Goal: Transaction & Acquisition: Purchase product/service

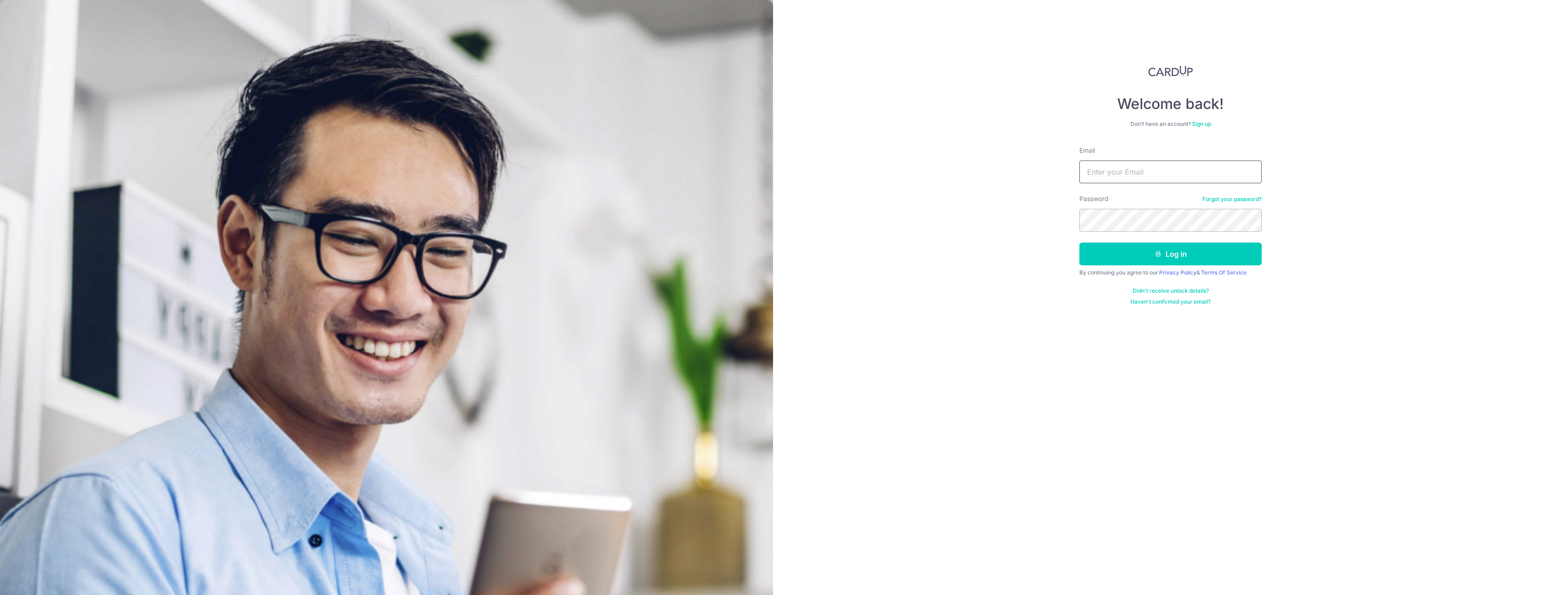
type input "cindy@wearecrane.com"
click at [1185, 244] on button "Log in" at bounding box center [1170, 254] width 182 height 23
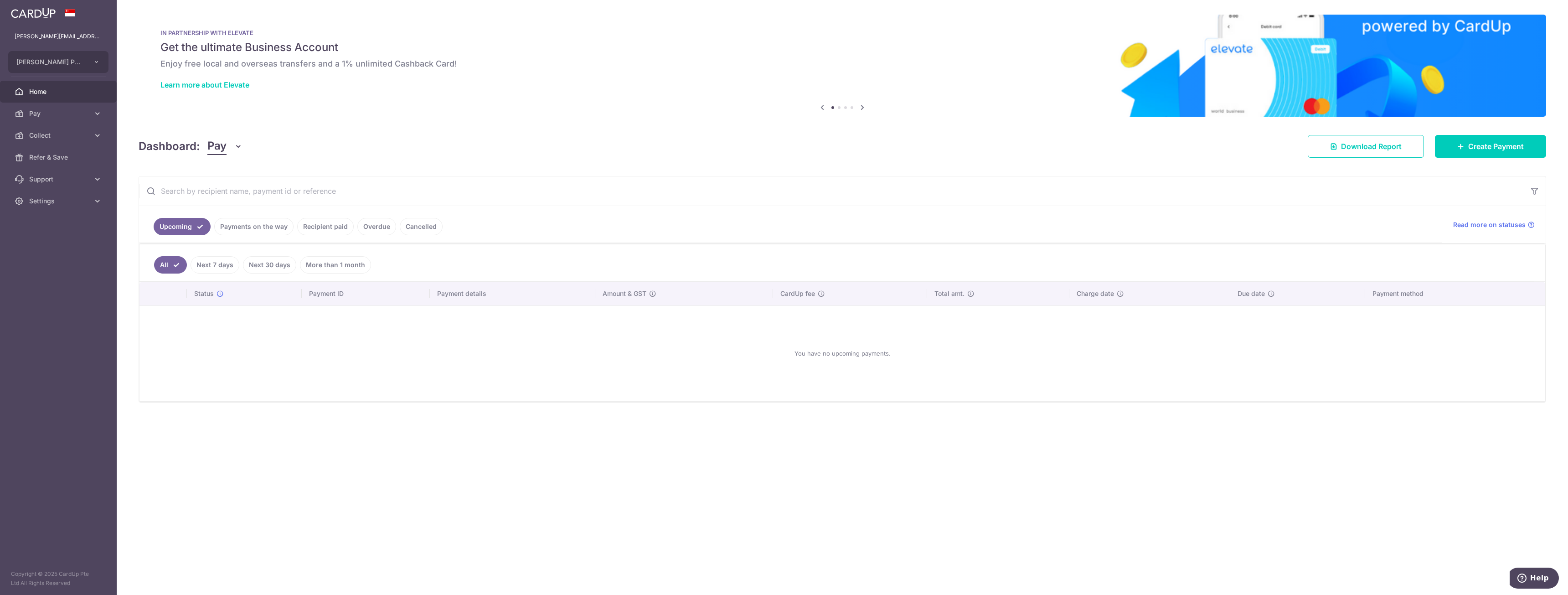
click at [424, 228] on link "Cancelled" at bounding box center [421, 227] width 43 height 17
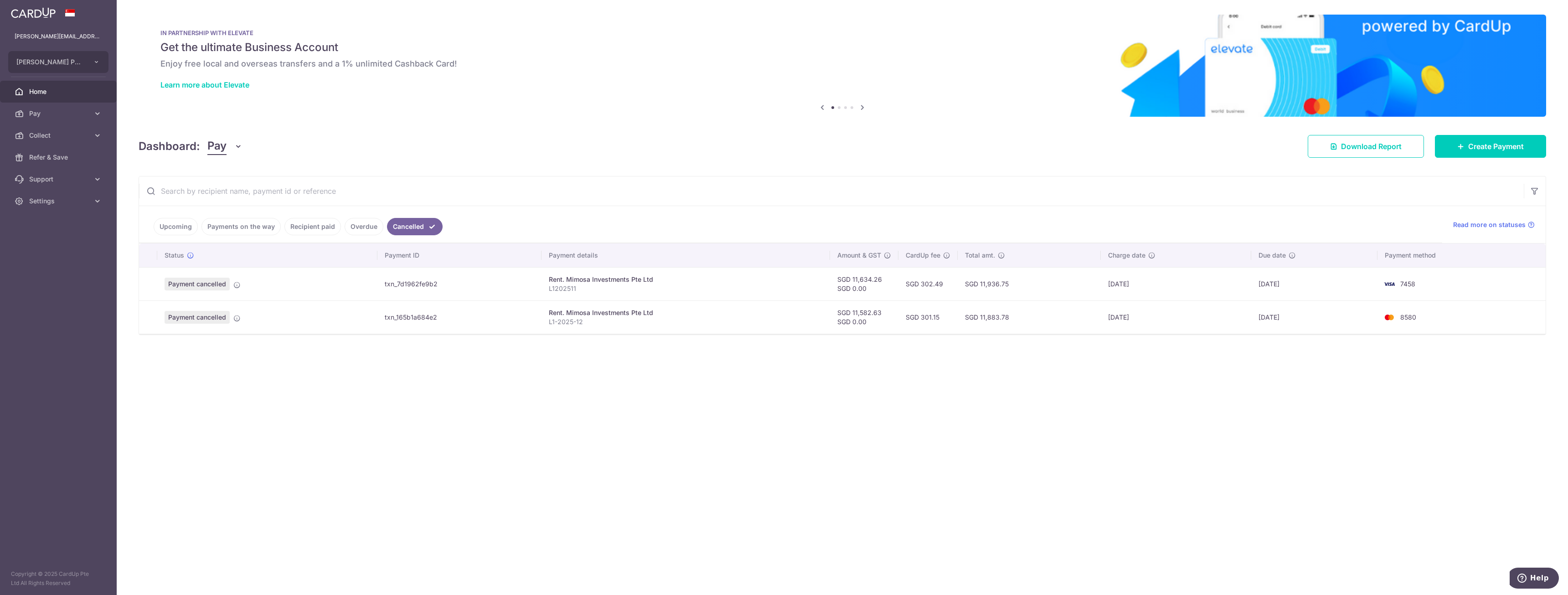
click at [955, 318] on td "SGD 301.15" at bounding box center [927, 317] width 59 height 33
click at [862, 324] on td "SGD 11,582.63 SGD 0.00" at bounding box center [864, 317] width 68 height 33
drag, startPoint x: 532, startPoint y: 318, endPoint x: 597, endPoint y: 327, distance: 65.6
click at [597, 327] on tr "Payment cancelled txn_165b1a684e2 Rent. Mimosa Investments Pte Ltd L1-2025-12 S…" at bounding box center [843, 317] width 1406 height 33
click at [597, 327] on td "Rent. Mimosa Investments Pte Ltd L1-2025-12" at bounding box center [686, 317] width 289 height 33
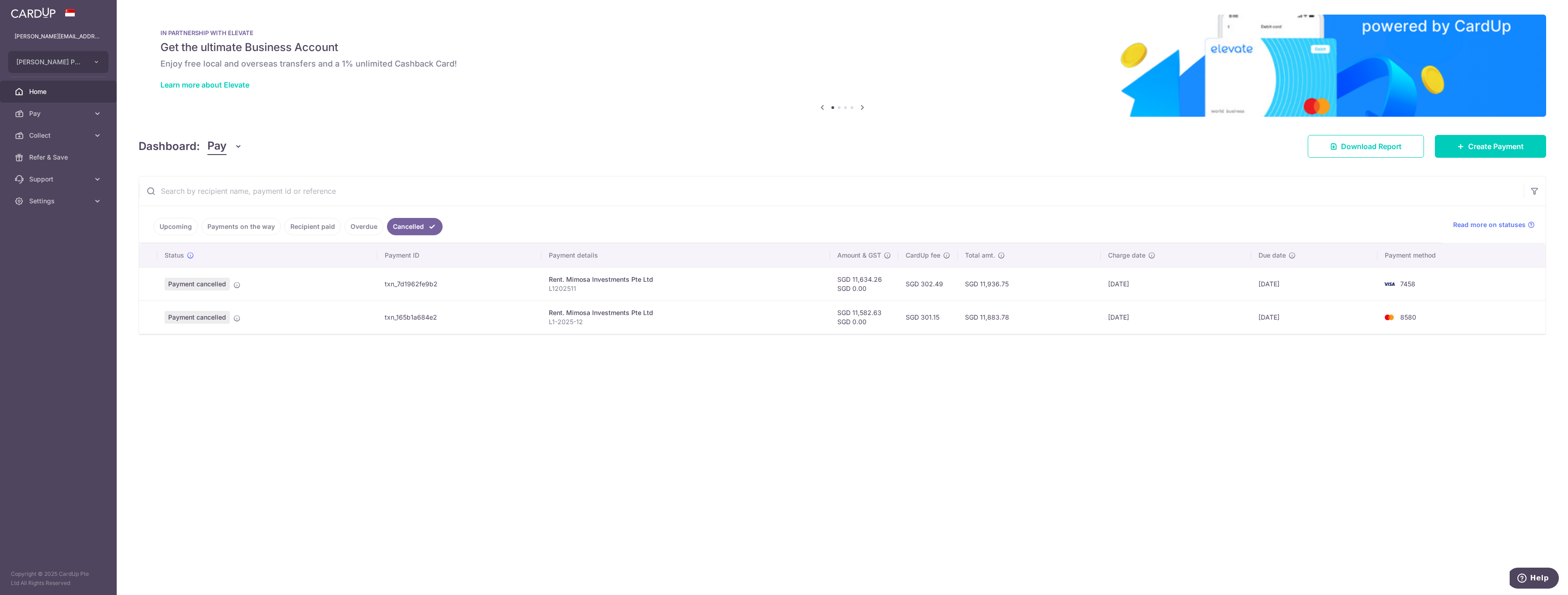
click at [227, 316] on span "Payment cancelled" at bounding box center [197, 317] width 65 height 13
click at [238, 317] on icon at bounding box center [237, 318] width 7 height 7
click at [403, 322] on td "txn_165b1a684e2" at bounding box center [459, 317] width 164 height 33
click at [1509, 147] on span "Create Payment" at bounding box center [1496, 147] width 55 height 11
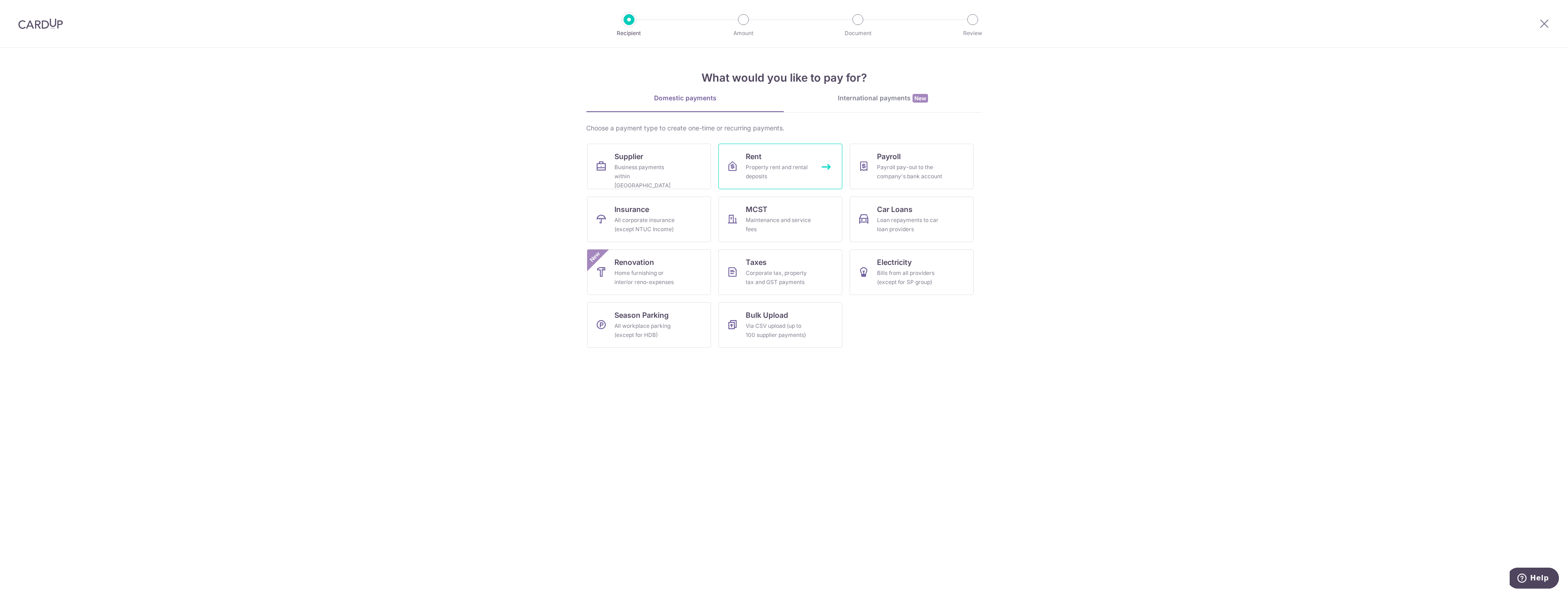
click at [793, 169] on div "Property rent and rental deposits" at bounding box center [778, 171] width 66 height 18
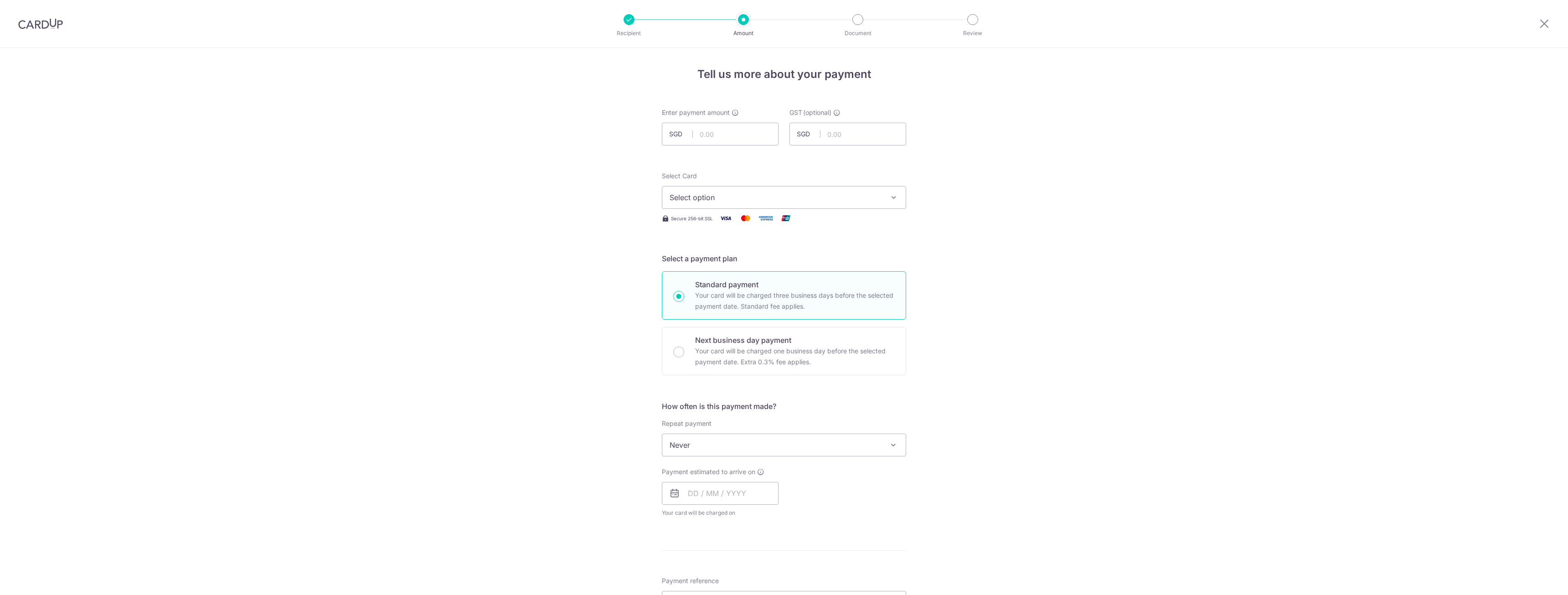
click at [714, 122] on div "Enter payment amount SGD" at bounding box center [720, 126] width 116 height 37
drag, startPoint x: 714, startPoint y: 132, endPoint x: 725, endPoint y: 139, distance: 13.0
click at [714, 132] on input "text" at bounding box center [720, 134] width 116 height 23
click at [726, 137] on input "text" at bounding box center [720, 134] width 116 height 23
type input "11,582.63"
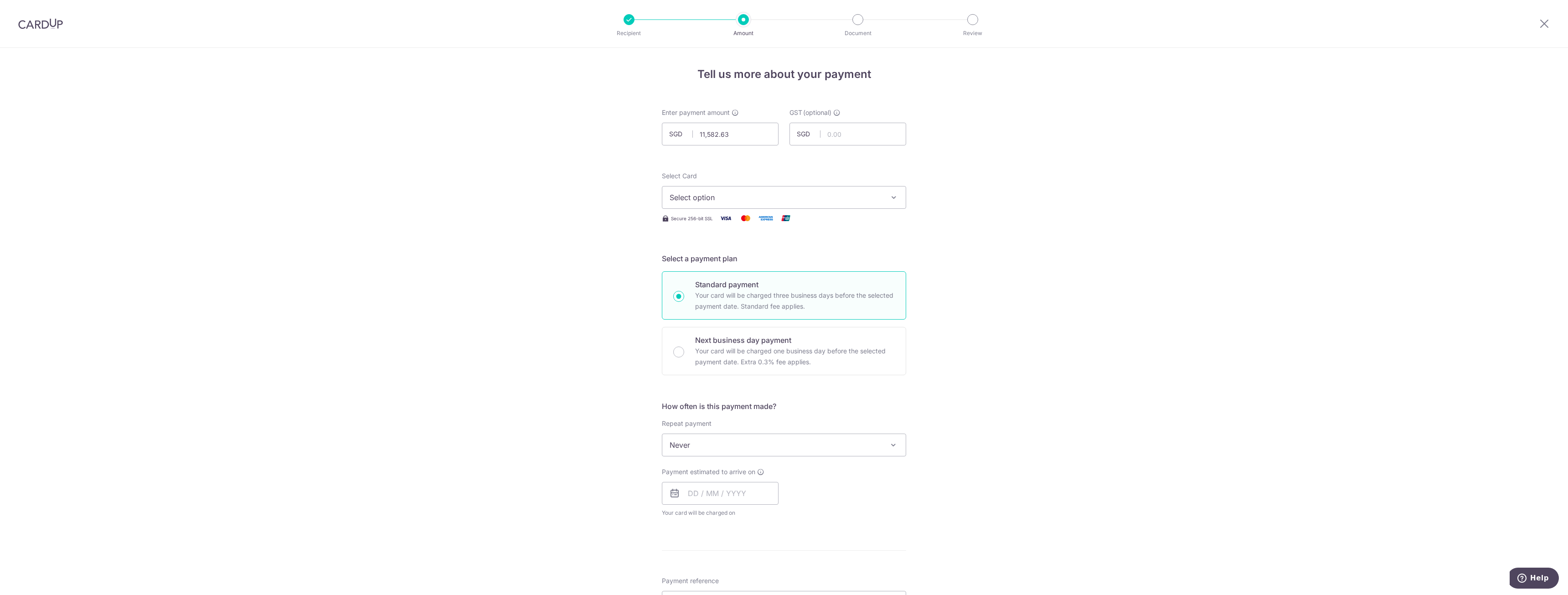
click at [783, 194] on span "Select option" at bounding box center [775, 197] width 212 height 11
click at [748, 285] on span "**** 8580" at bounding box center [783, 284] width 229 height 11
drag, startPoint x: 748, startPoint y: 285, endPoint x: 756, endPoint y: 268, distance: 18.8
click at [748, 285] on p "Standard payment" at bounding box center [795, 284] width 200 height 11
click at [684, 291] on input "Standard payment Your card will be charged three business days before the selec…" at bounding box center [679, 296] width 11 height 11
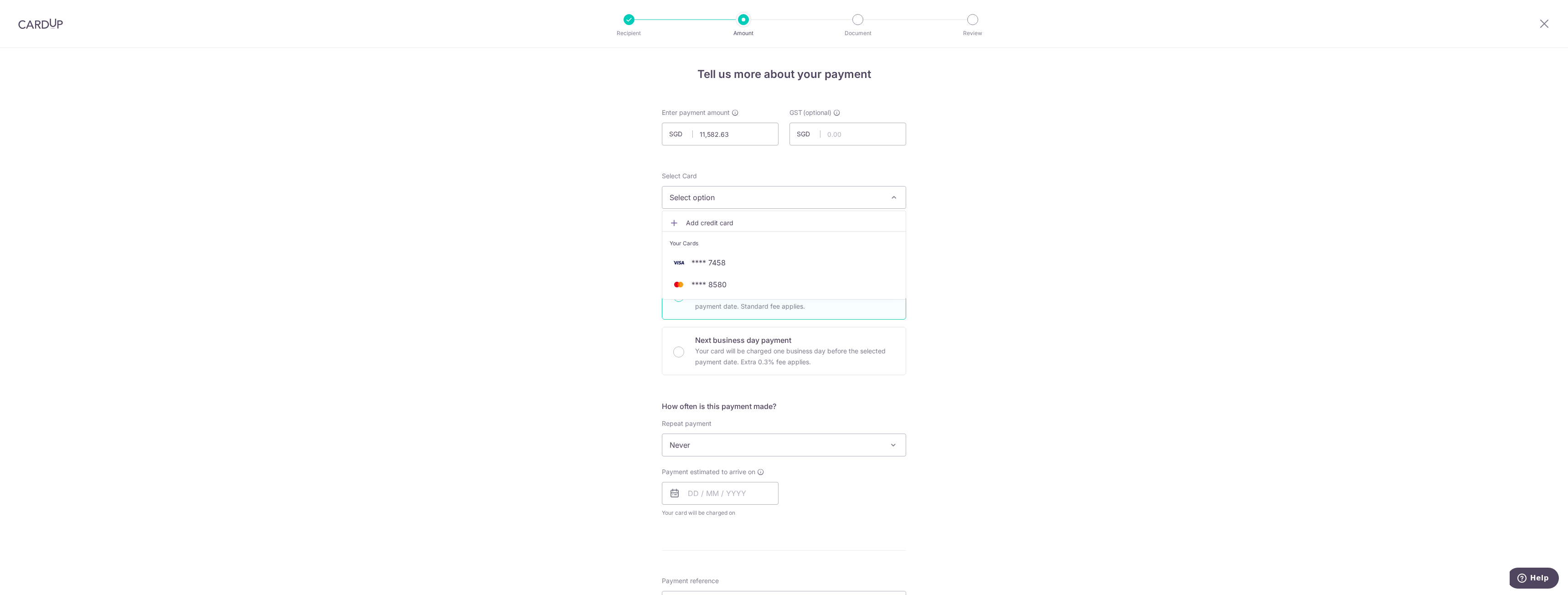
radio input "true"
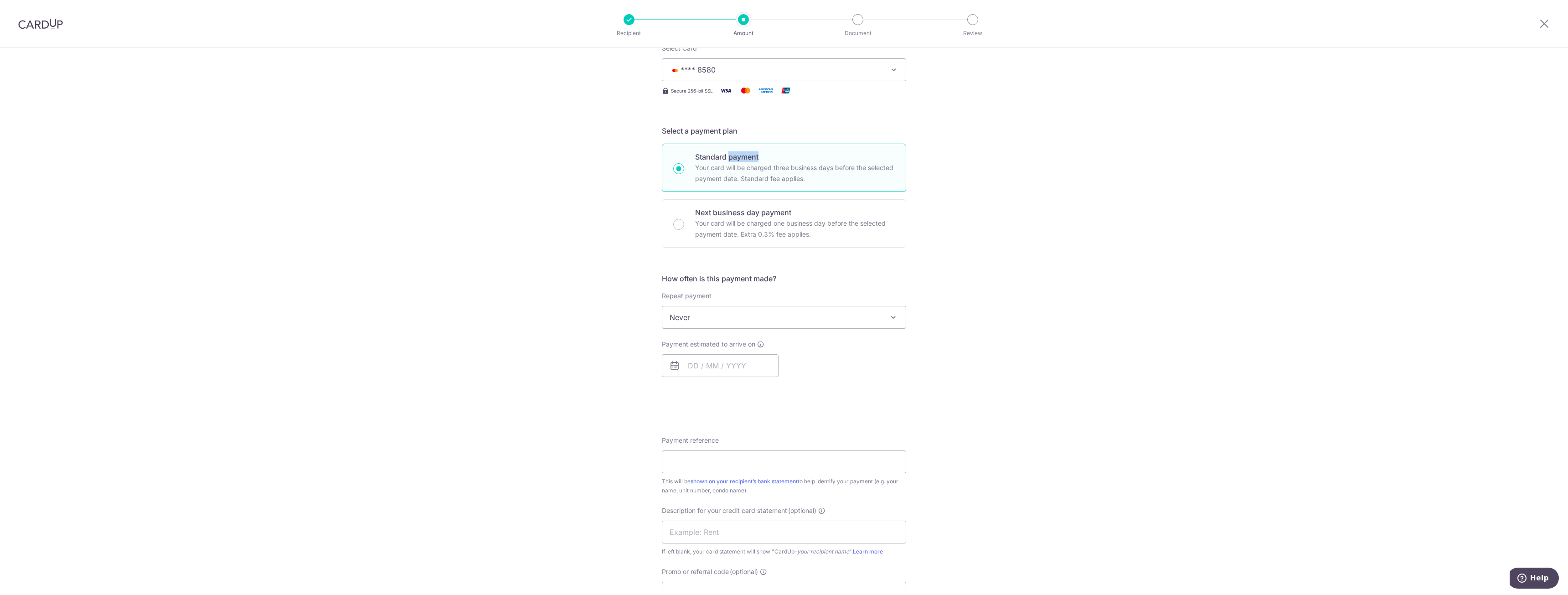
scroll to position [137, 0]
click at [716, 364] on input "text" at bounding box center [720, 357] width 116 height 23
click at [754, 440] on link "11" at bounding box center [753, 440] width 14 height 14
type input "11/09/2025"
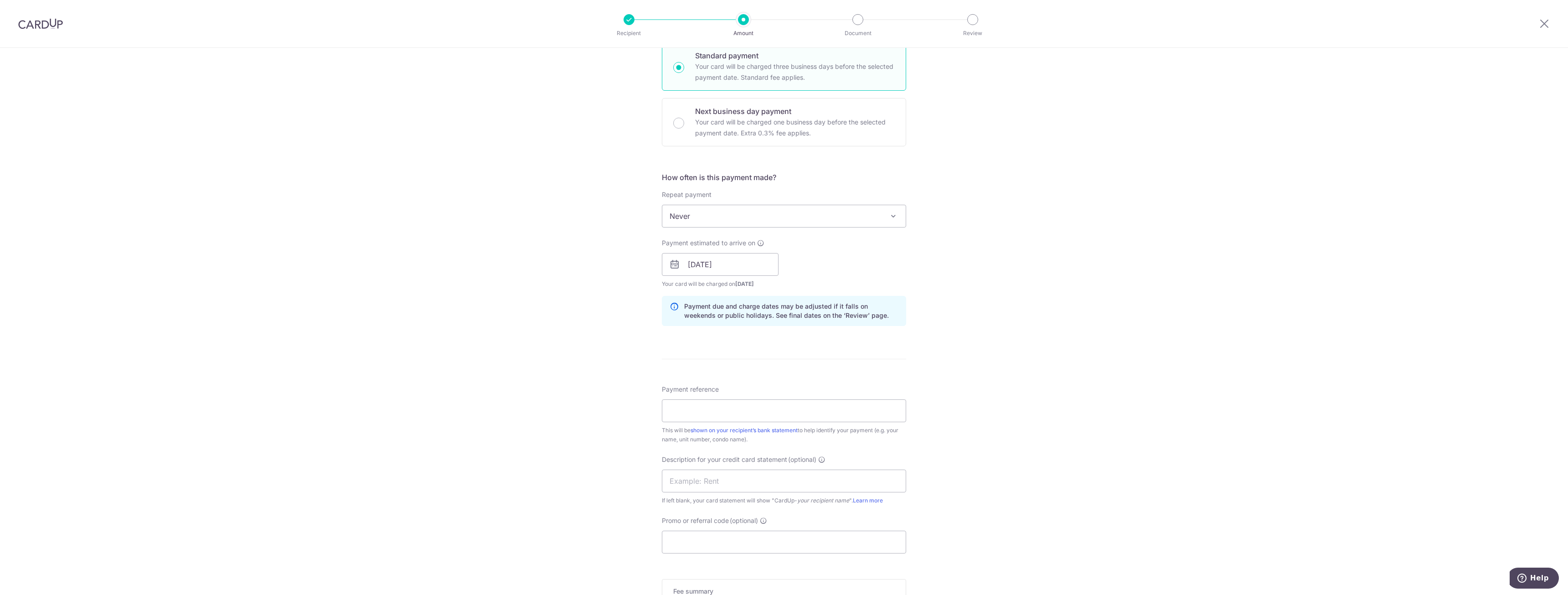
scroll to position [273, 0]
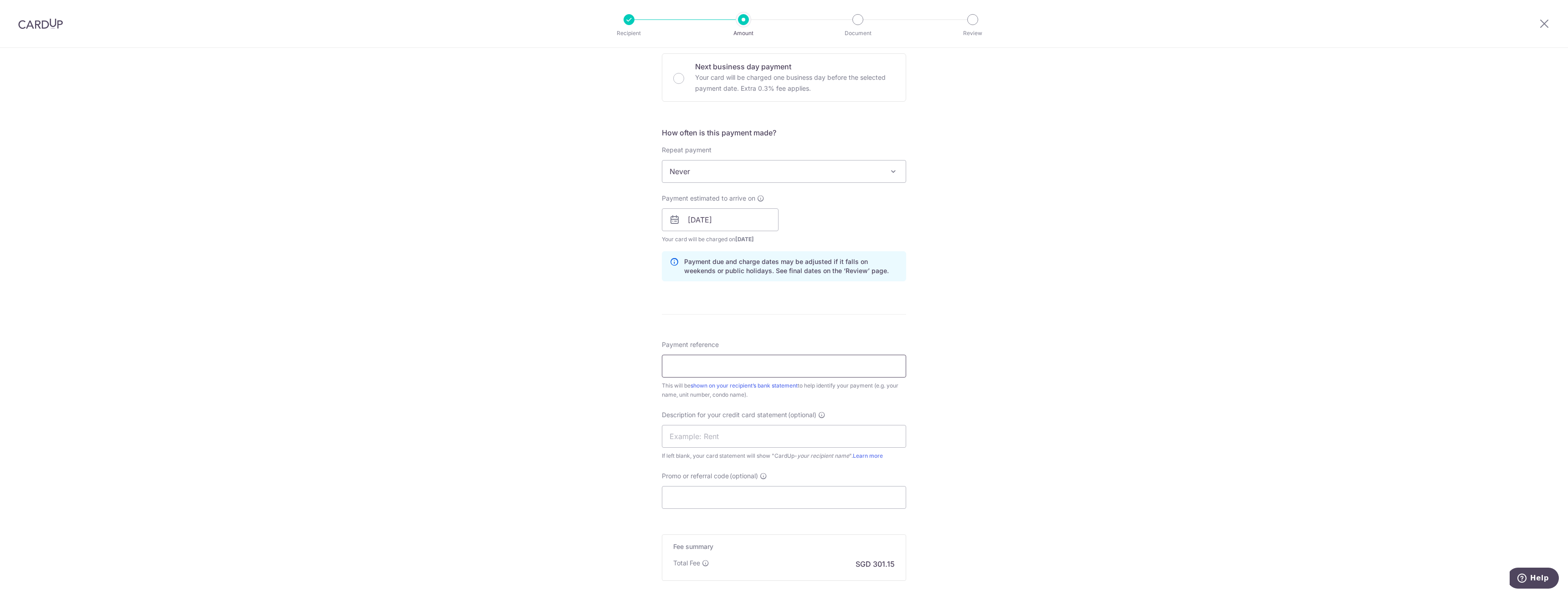
click at [733, 367] on input "Payment reference" at bounding box center [784, 366] width 244 height 23
type input "L1202511"
click at [715, 442] on input "text" at bounding box center [784, 436] width 244 height 23
type input "432 Sep rent"
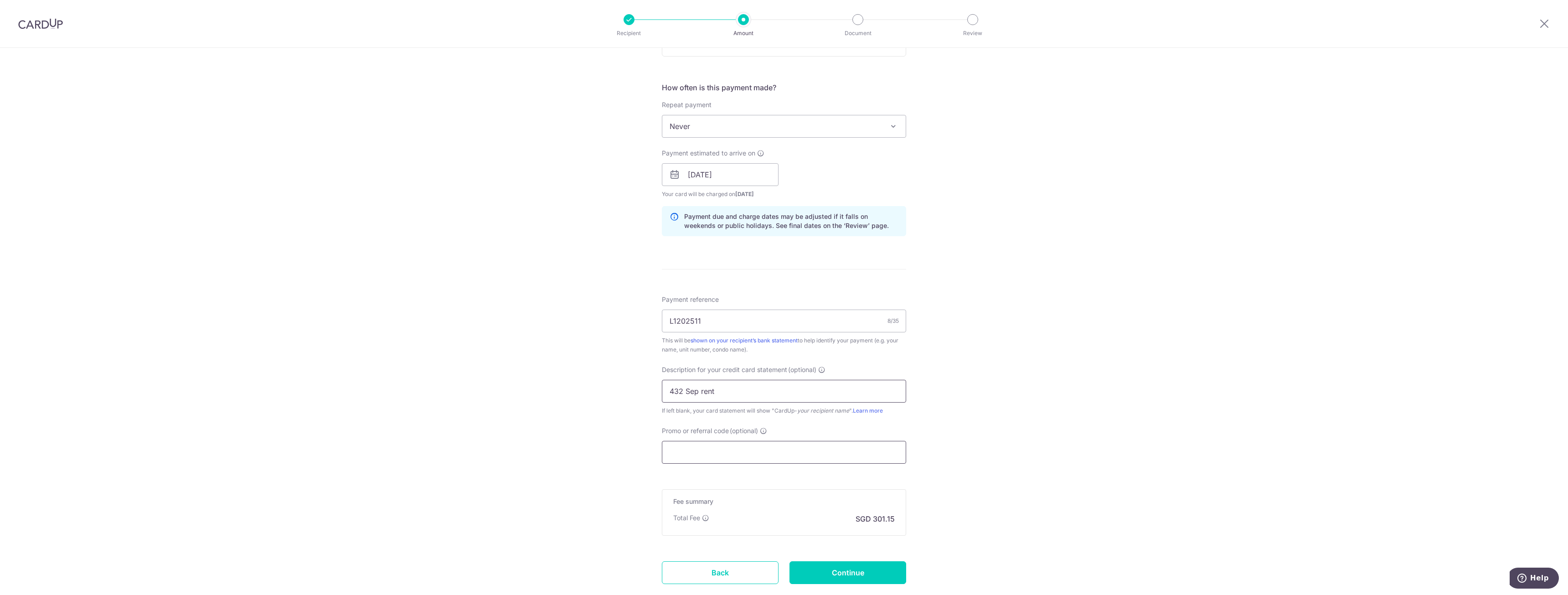
scroll to position [319, 0]
click at [874, 578] on input "Continue" at bounding box center [847, 572] width 116 height 23
type input "Create Schedule"
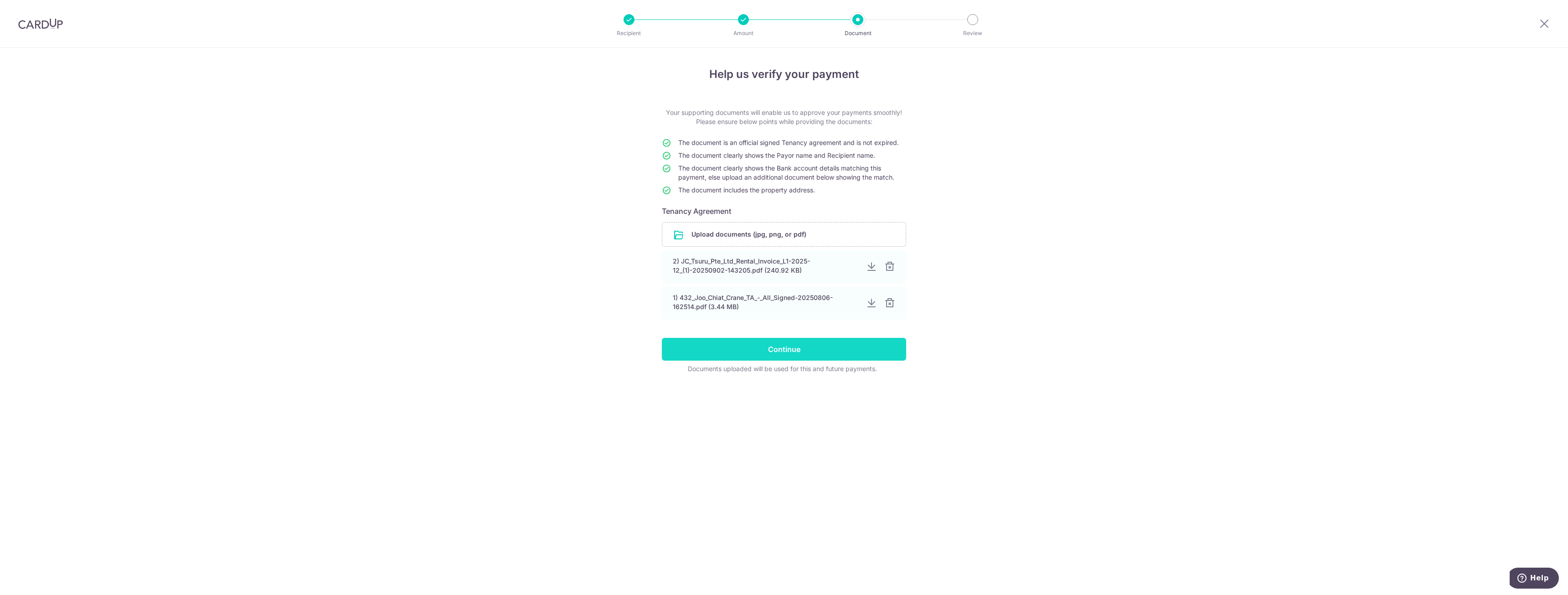
click at [796, 346] on input "Continue" at bounding box center [784, 349] width 244 height 23
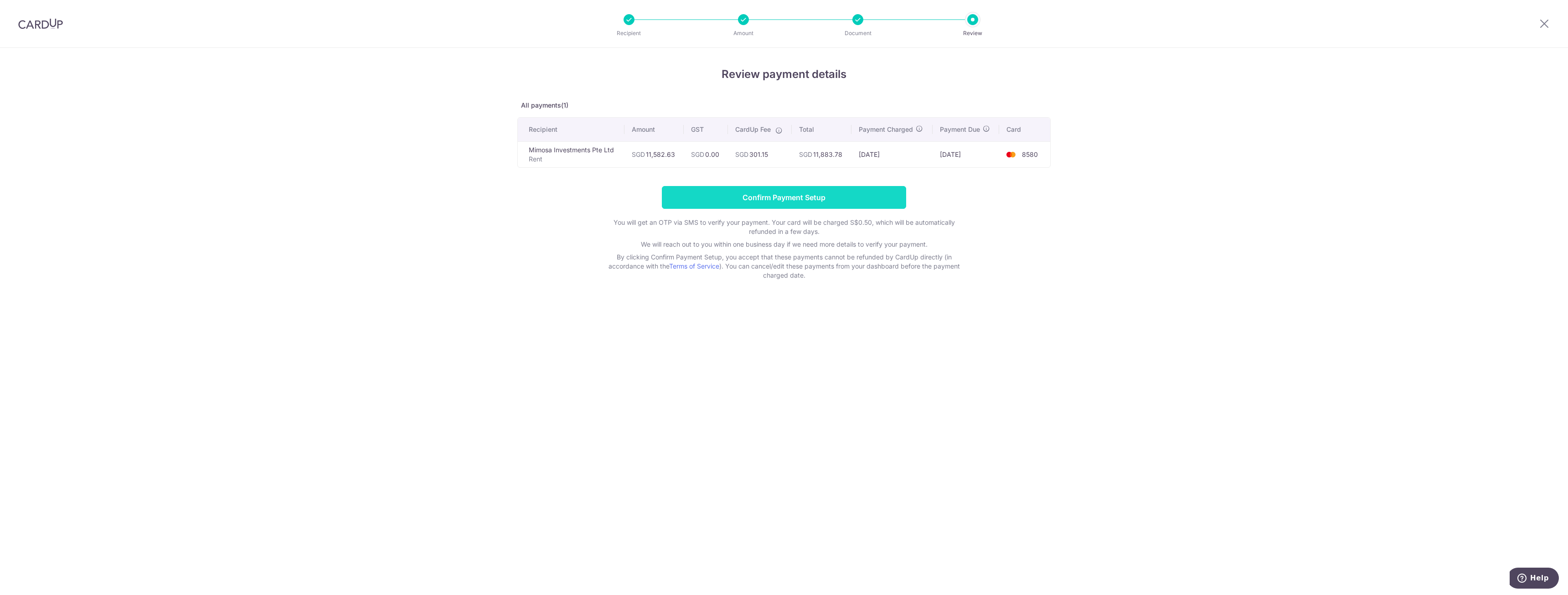
click at [780, 191] on input "Confirm Payment Setup" at bounding box center [784, 197] width 244 height 23
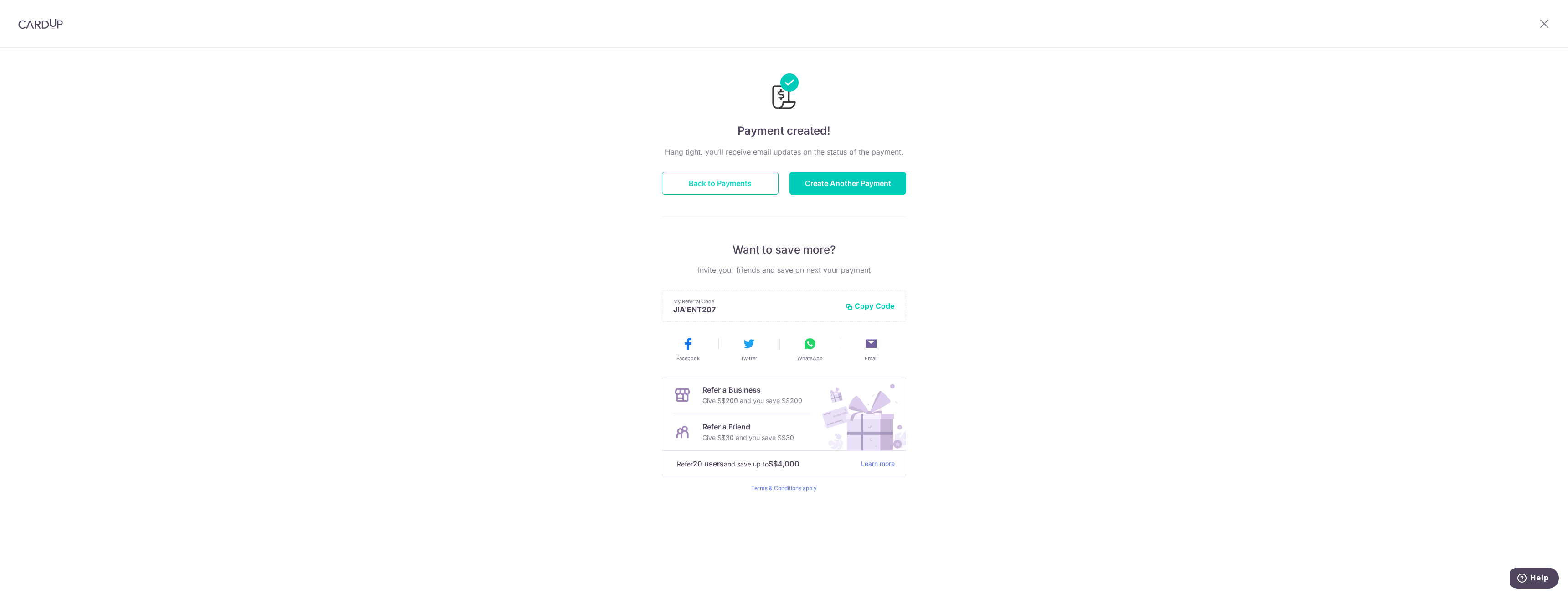
drag, startPoint x: 713, startPoint y: 174, endPoint x: 722, endPoint y: 177, distance: 9.5
click at [713, 174] on button "Back to Payments" at bounding box center [720, 183] width 116 height 23
